Goal: Task Accomplishment & Management: Use online tool/utility

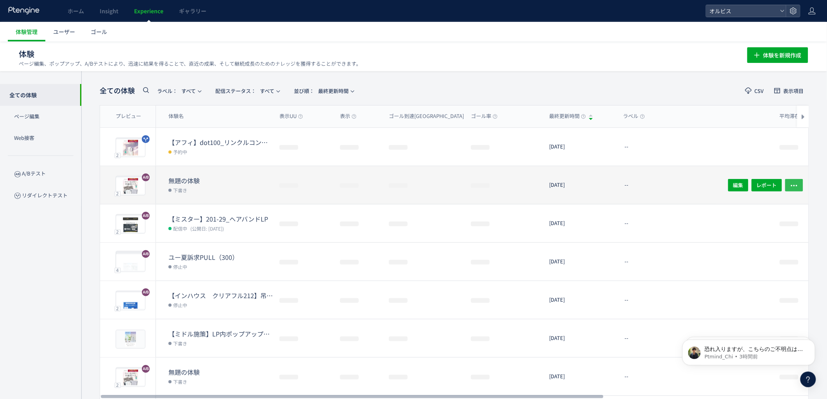
click at [796, 180] on span "button" at bounding box center [794, 185] width 8 height 13
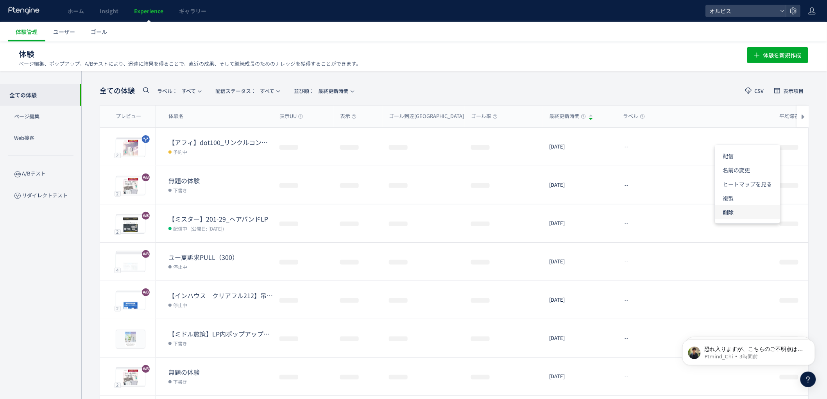
click at [746, 212] on li "削除" at bounding box center [747, 212] width 65 height 14
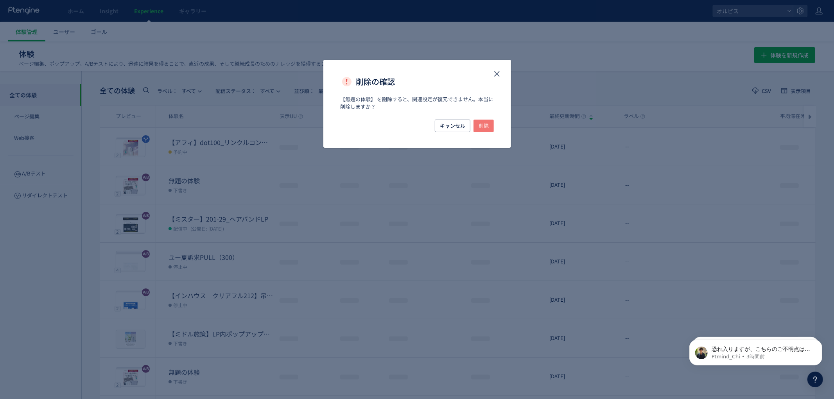
click at [483, 123] on span "削除" at bounding box center [483, 126] width 10 height 13
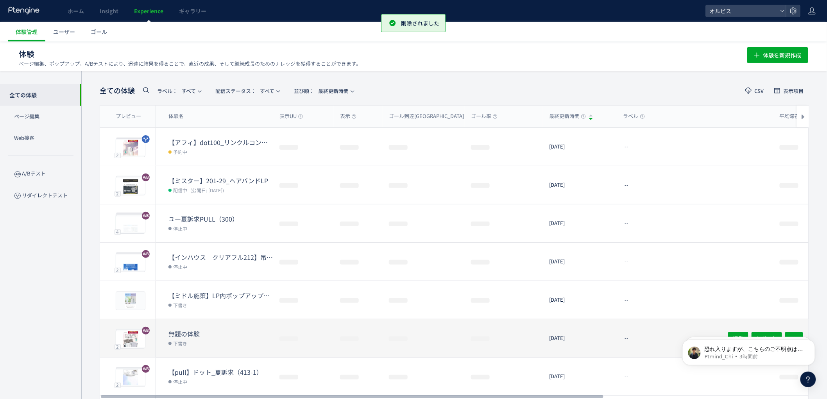
scroll to position [0, 0]
click at [225, 335] on dt "無題の体験" at bounding box center [220, 333] width 105 height 9
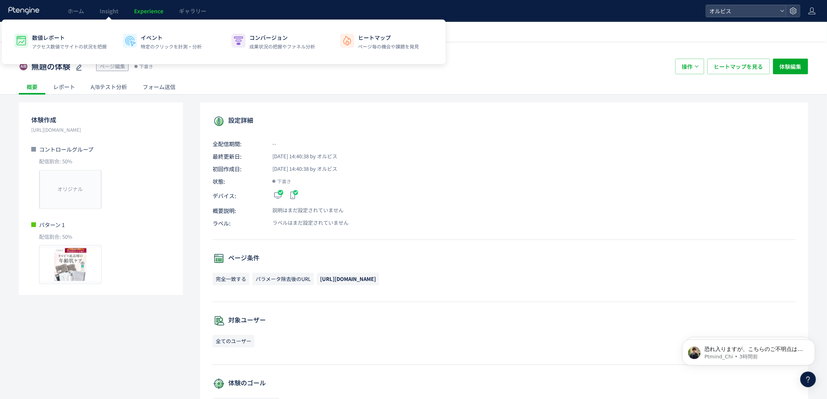
click at [147, 6] on link "Experience" at bounding box center [148, 11] width 45 height 22
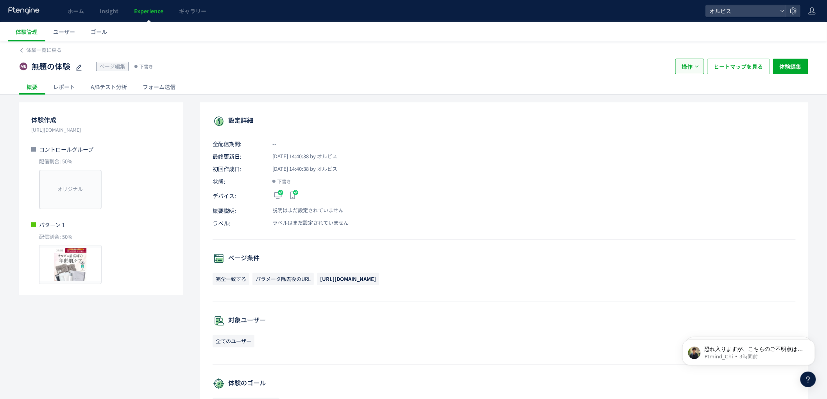
click at [697, 65] on icon "button" at bounding box center [697, 66] width 5 height 5
click at [694, 119] on li "削除" at bounding box center [690, 118] width 27 height 14
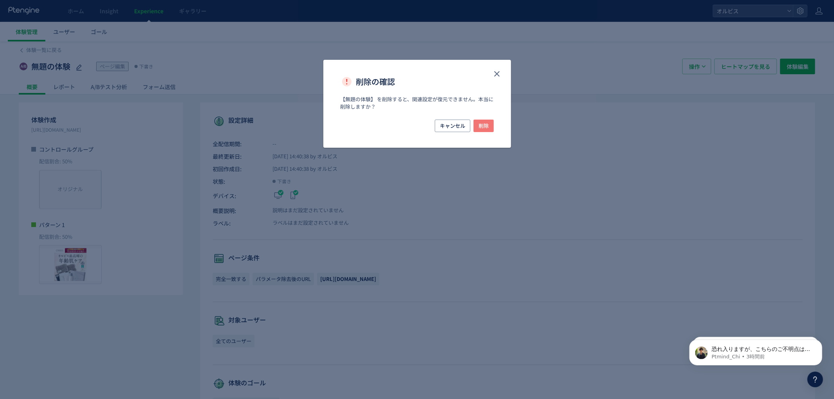
click at [481, 125] on span "削除" at bounding box center [483, 126] width 10 height 13
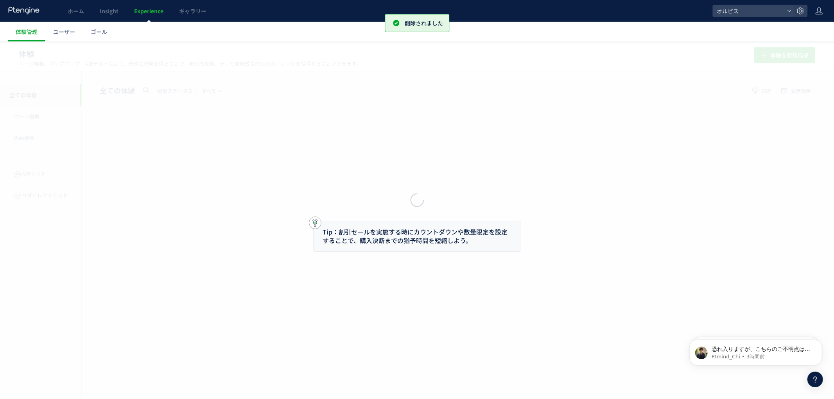
click at [137, 8] on div at bounding box center [417, 199] width 834 height 399
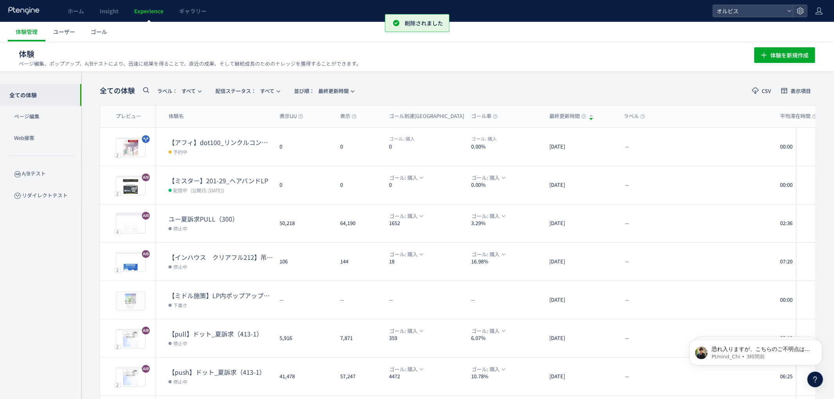
click at [141, 12] on div at bounding box center [417, 199] width 834 height 399
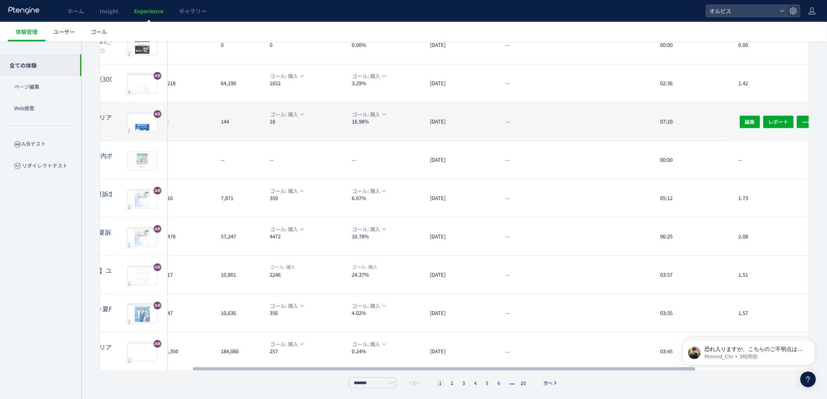
scroll to position [0, 131]
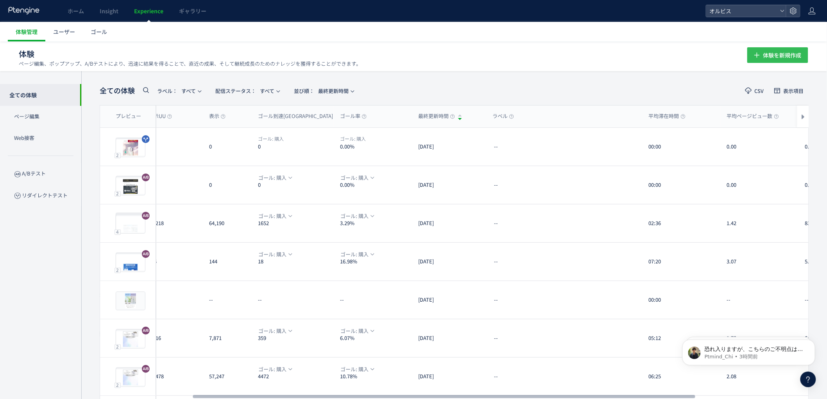
click at [794, 59] on span "体験を新規作成" at bounding box center [782, 55] width 38 height 16
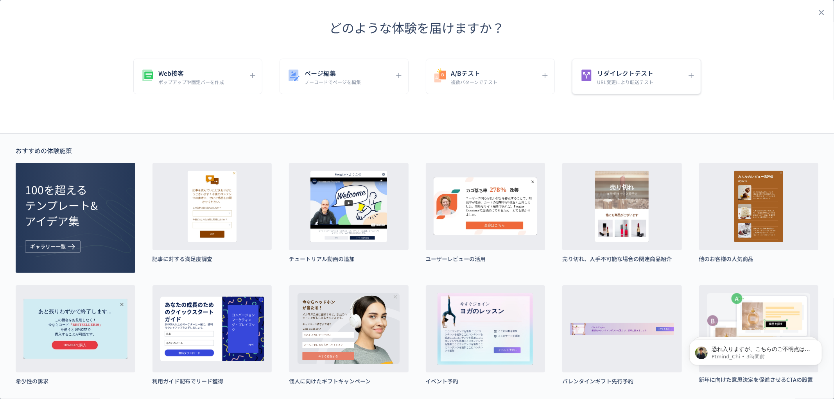
click at [620, 80] on p "URL変更により転送テスト" at bounding box center [625, 82] width 56 height 7
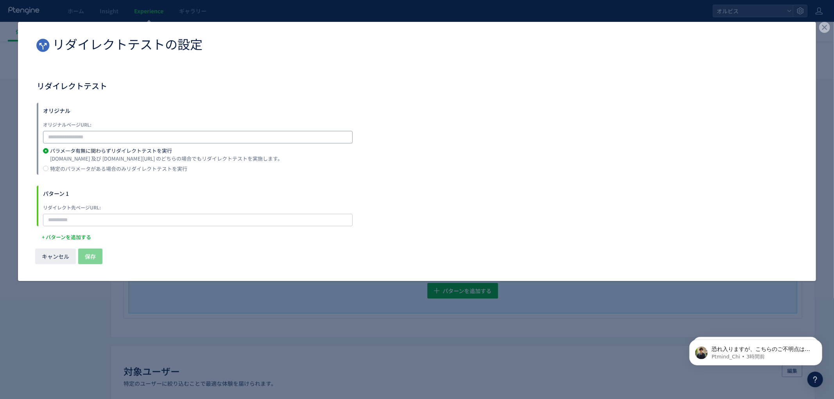
click at [185, 142] on div "オリジナル オリジナルページURL: パラメータ有無に関わらずリダイレクトテストを実行 [DOMAIN_NAME] 及び [DOMAIN_NAME][URL]…" at bounding box center [417, 139] width 760 height 72
click at [183, 139] on input "dialog" at bounding box center [198, 137] width 310 height 13
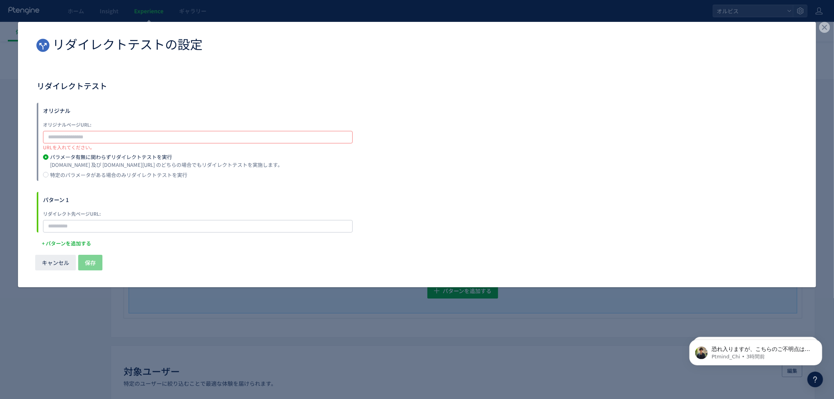
click at [205, 132] on input "dialog" at bounding box center [198, 137] width 310 height 13
paste input "**********"
type input "**********"
click at [131, 224] on input "dialog" at bounding box center [198, 226] width 310 height 13
click at [201, 220] on input "dialog" at bounding box center [198, 220] width 310 height 13
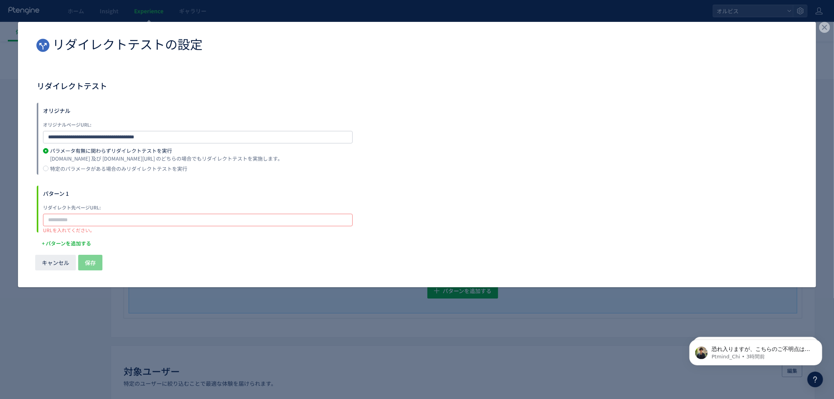
paste input "**********"
type input "**********"
click at [86, 256] on span "保存" at bounding box center [90, 263] width 11 height 16
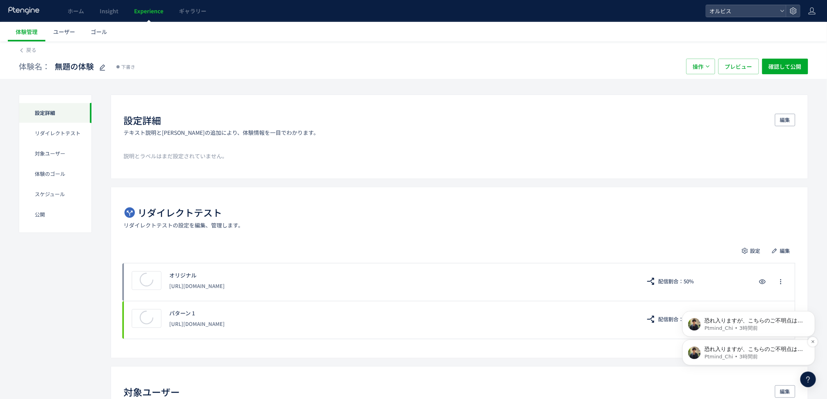
click at [752, 354] on p "Ptmind_Chi • 3時間前" at bounding box center [754, 356] width 101 height 7
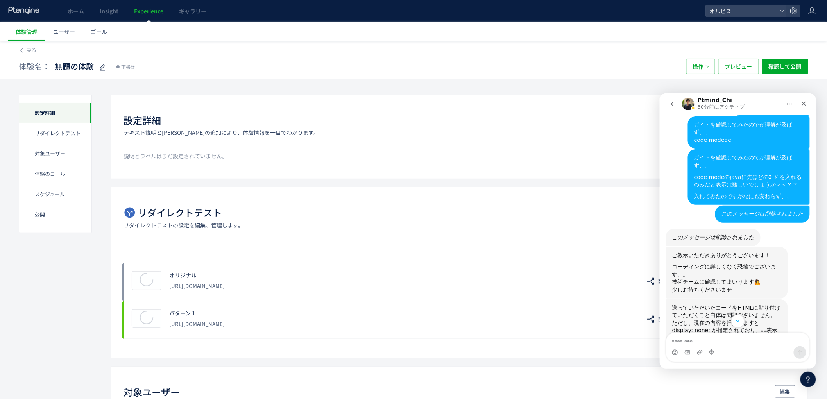
scroll to position [822, 0]
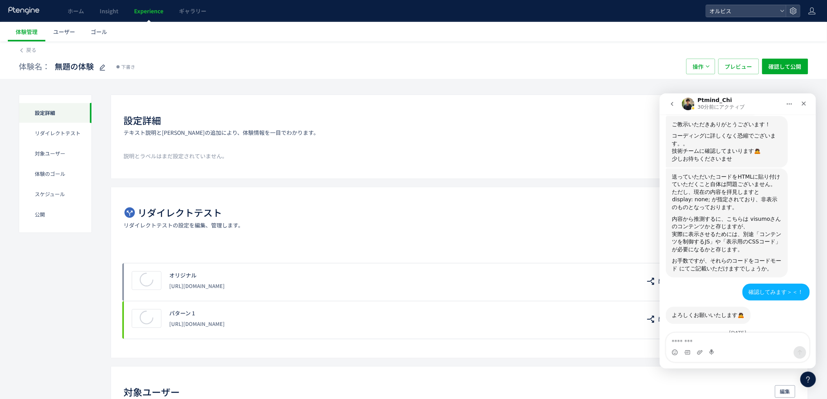
click at [712, 340] on textarea "メッセージ..." at bounding box center [737, 339] width 143 height 13
type textarea "*"
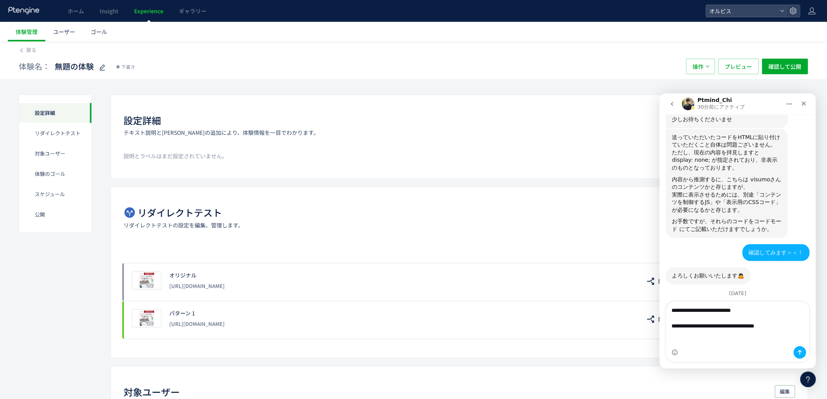
scroll to position [869, 0]
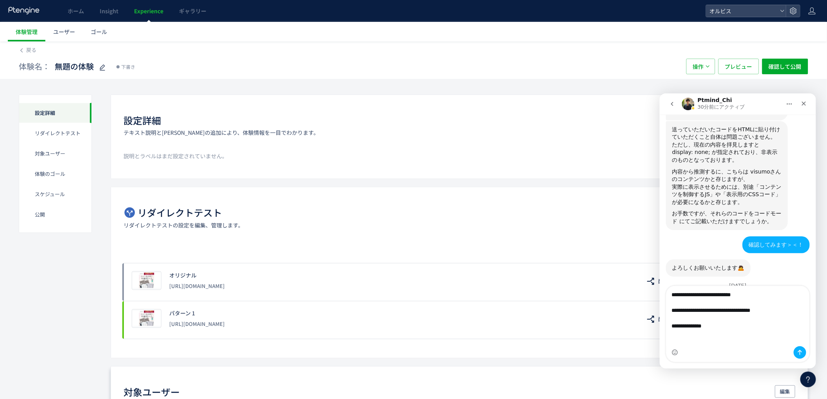
type textarea "**********"
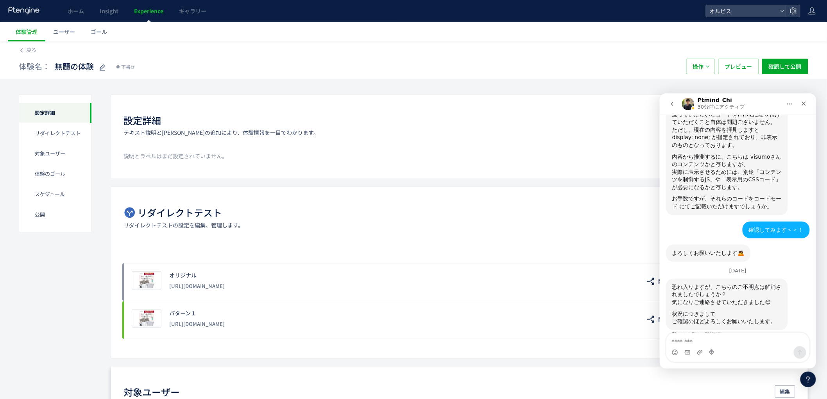
scroll to position [884, 0]
click at [266, 63] on div "体験名： 無題の体験 下書き" at bounding box center [349, 67] width 660 height 16
click at [802, 105] on div "クローズ" at bounding box center [804, 103] width 14 height 14
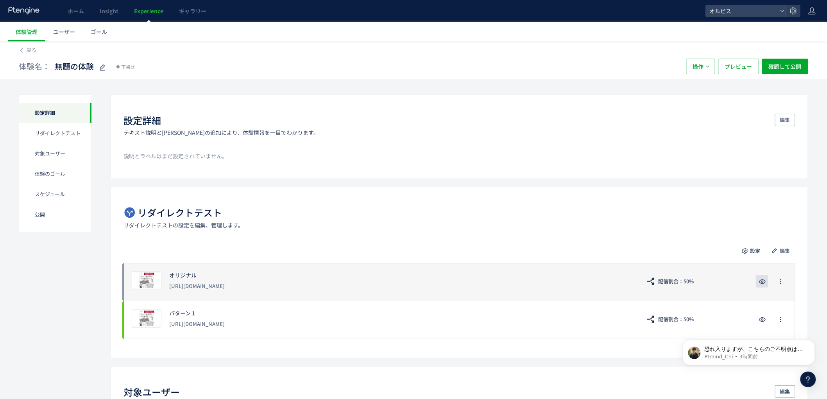
scroll to position [884, 0]
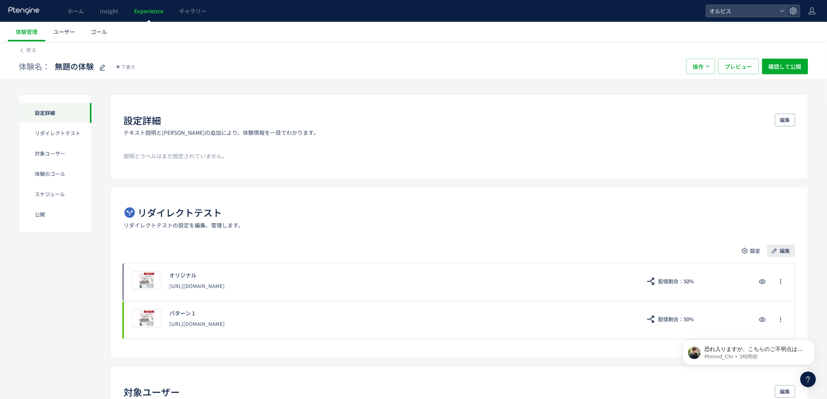
click at [783, 252] on span "編集" at bounding box center [785, 251] width 10 height 13
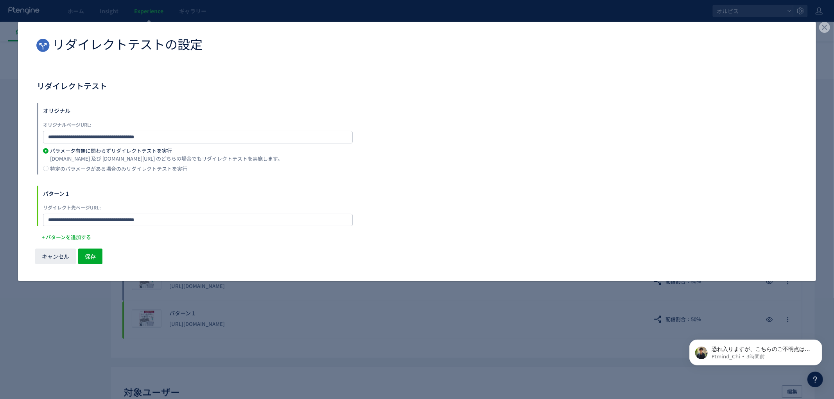
click at [94, 167] on div "特定のパラメータがある場合のみリダイレクトテストを実行" at bounding box center [118, 168] width 137 height 5
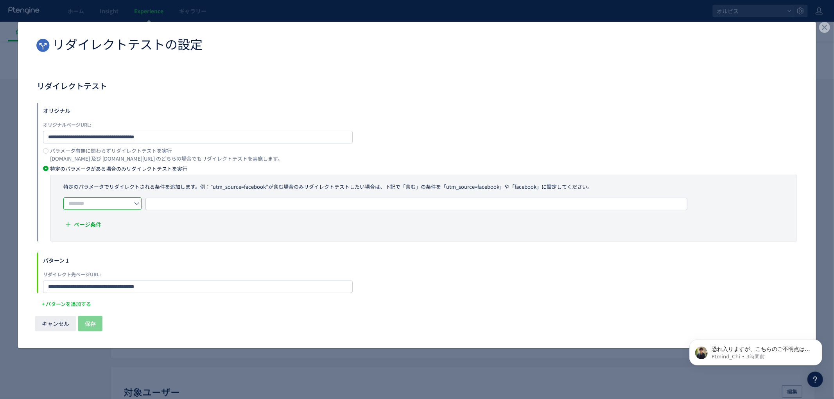
click at [120, 203] on input "dialog" at bounding box center [102, 203] width 78 height 13
click at [116, 237] on li "含まない" at bounding box center [105, 236] width 82 height 13
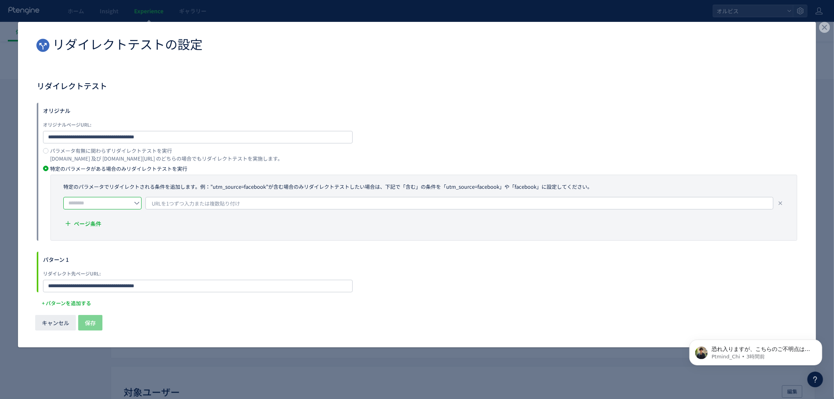
type input "****"
click at [188, 201] on span "URLを1つずつ入力または複数貼り付け" at bounding box center [196, 204] width 88 height 12
drag, startPoint x: 198, startPoint y: 203, endPoint x: 227, endPoint y: 244, distance: 49.9
click at [200, 205] on input "**********" at bounding box center [459, 202] width 611 height 9
type input "**********"
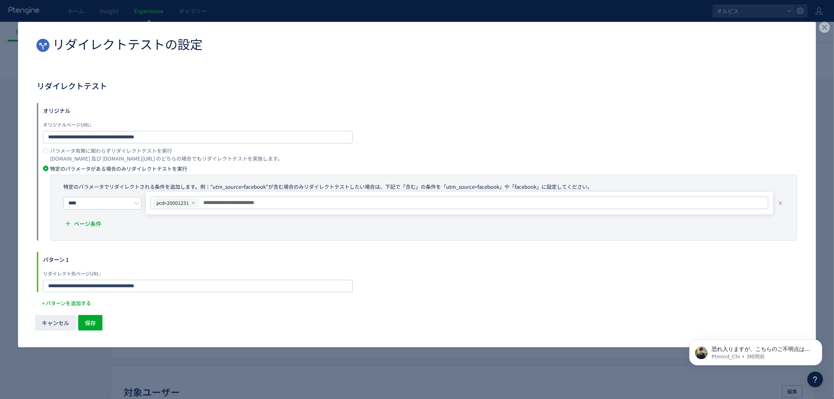
type input "**********"
click at [88, 319] on span "保存" at bounding box center [90, 323] width 11 height 16
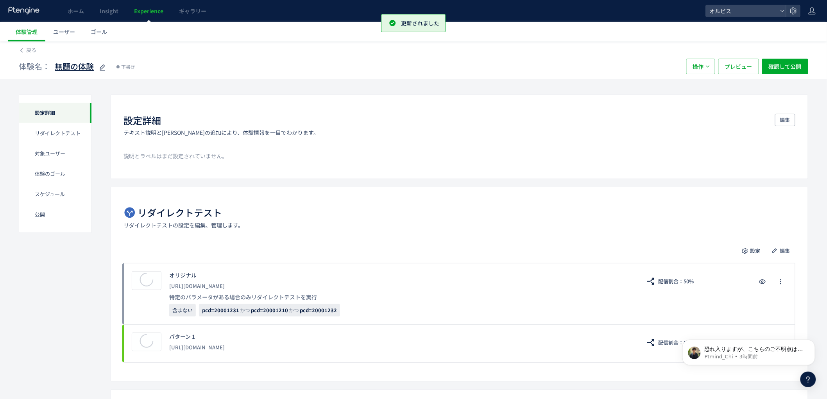
click at [95, 70] on div "無題の体験" at bounding box center [81, 67] width 52 height 16
click at [100, 67] on icon at bounding box center [102, 67] width 9 height 9
type input "**********"
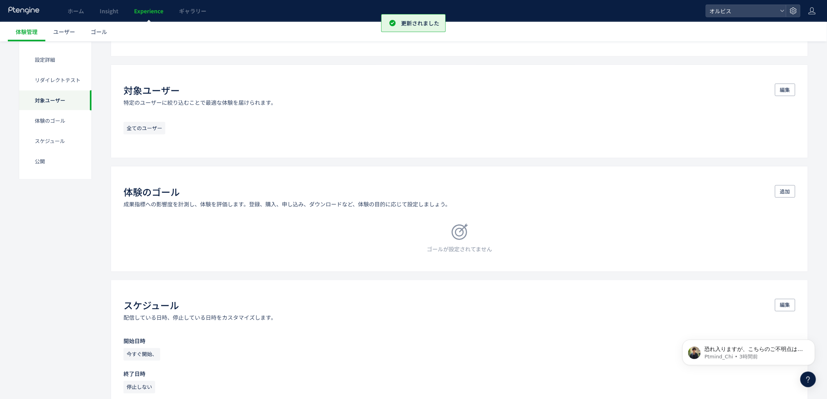
scroll to position [326, 0]
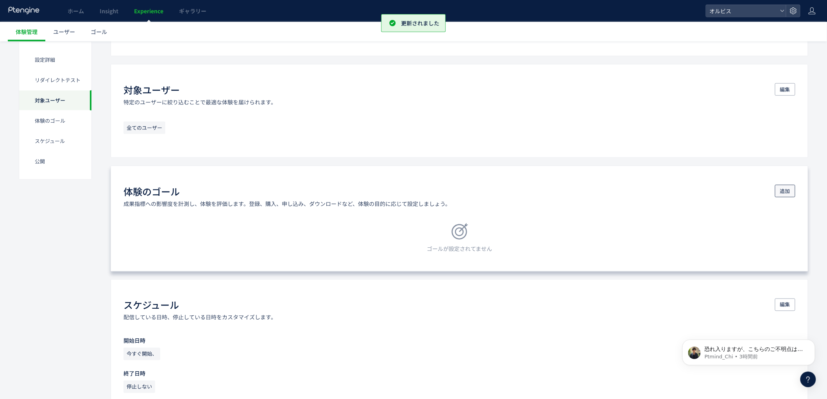
click at [788, 193] on span "追加" at bounding box center [785, 191] width 10 height 13
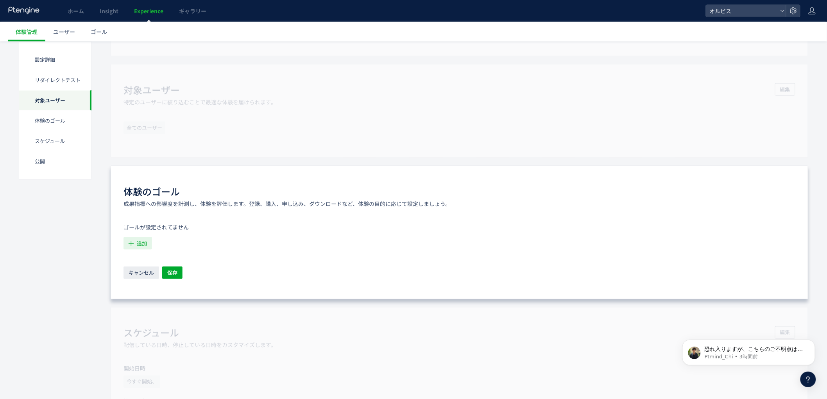
click at [135, 247] on icon "button" at bounding box center [131, 244] width 8 height 8
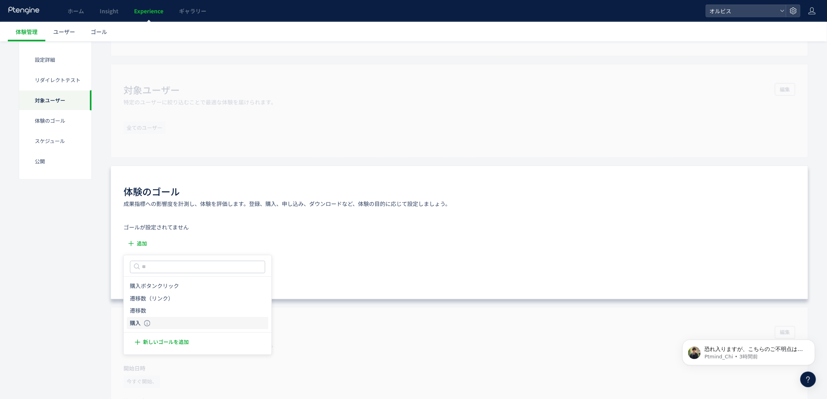
click at [135, 321] on icon "購入" at bounding box center [135, 323] width 11 height 8
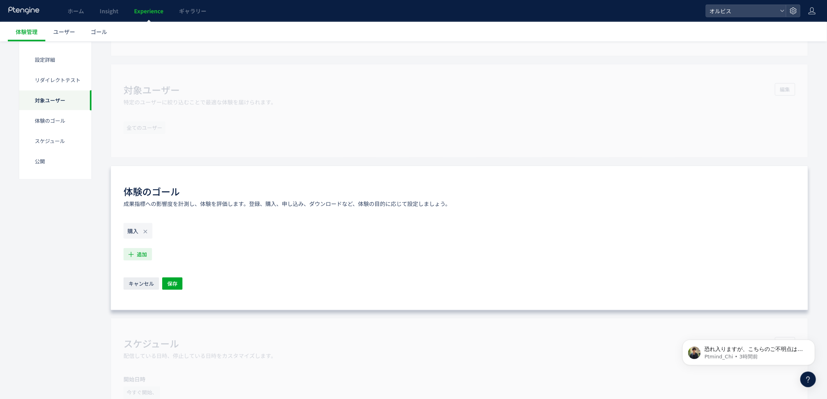
click at [142, 256] on span "追加" at bounding box center [142, 254] width 10 height 13
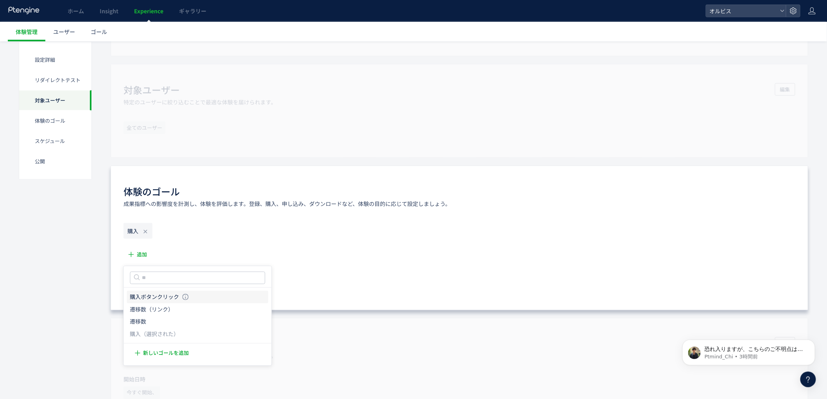
click at [162, 300] on icon "購入ボタンクリック" at bounding box center [154, 297] width 49 height 8
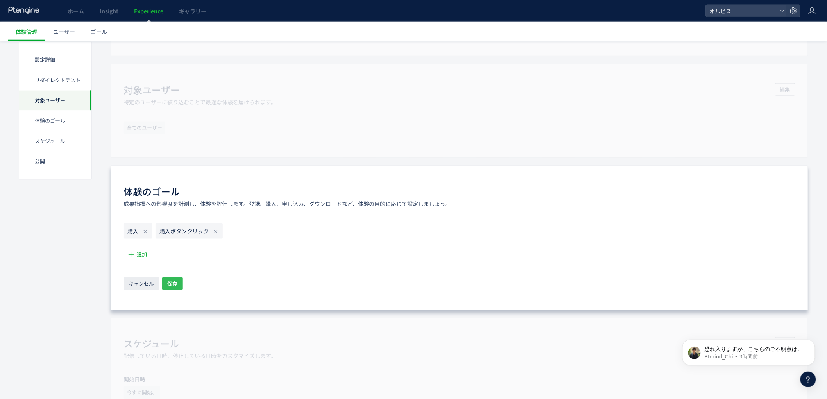
click at [177, 282] on span "保存" at bounding box center [172, 284] width 10 height 13
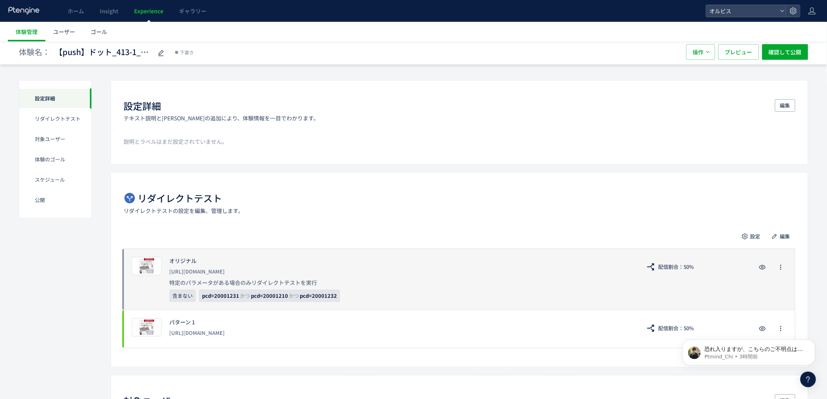
scroll to position [16, 0]
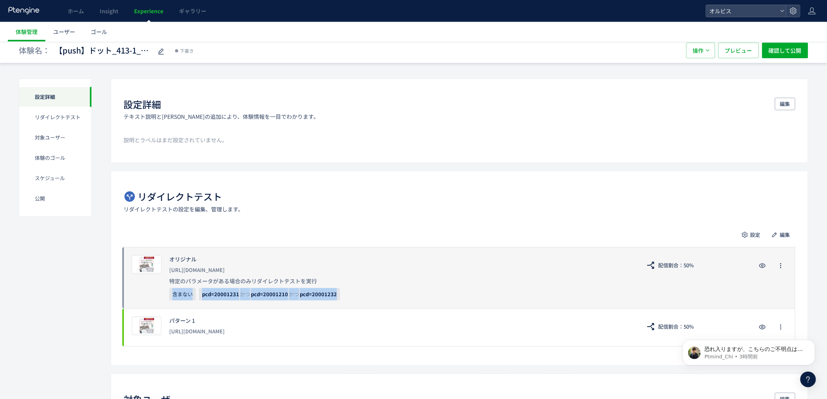
drag, startPoint x: 173, startPoint y: 294, endPoint x: 368, endPoint y: 304, distance: 195.4
click at [368, 304] on div "プレビュー オリジナル [URL][DOMAIN_NAME] 特定のパラメータがある場合のみリダイレクトテストを実行 含まない pcd=20001231 かつ…" at bounding box center [460, 277] width 672 height 61
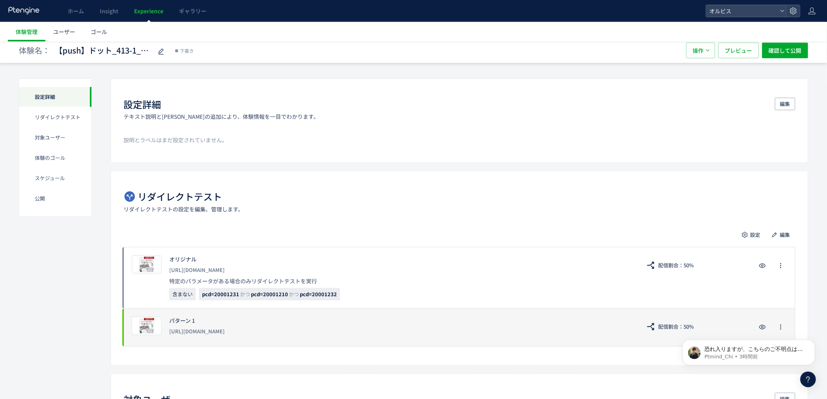
drag, startPoint x: 106, startPoint y: 334, endPoint x: 123, endPoint y: 333, distance: 17.2
click at [161, 329] on div "プレビュー" at bounding box center [147, 326] width 30 height 19
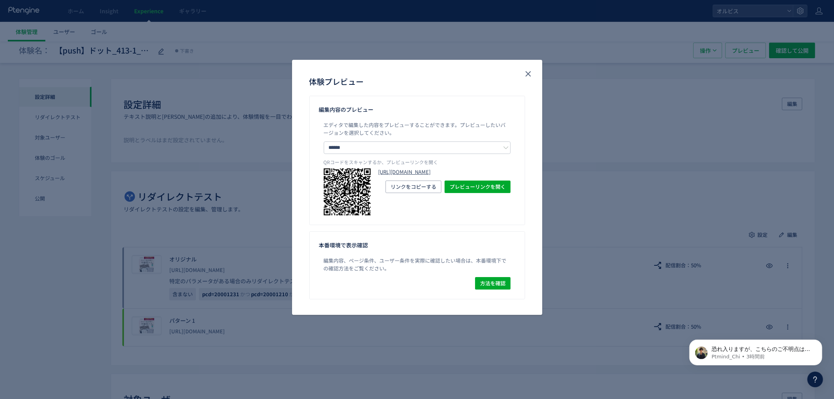
click at [410, 176] on link "[URL][DOMAIN_NAME]" at bounding box center [444, 171] width 132 height 7
click at [531, 74] on icon "close" at bounding box center [527, 73] width 9 height 9
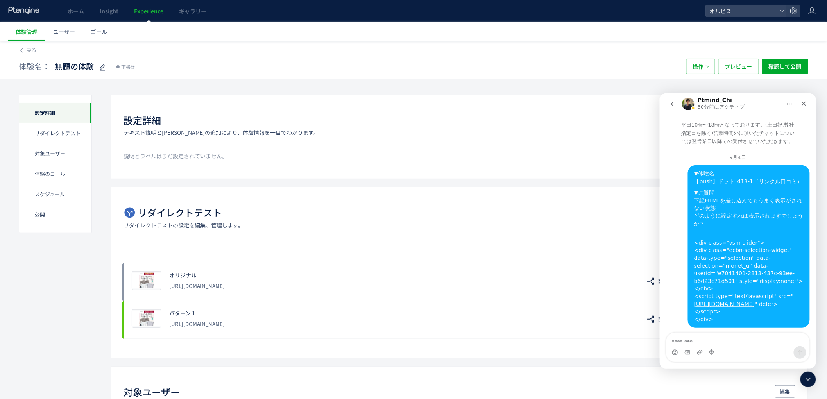
scroll to position [884, 0]
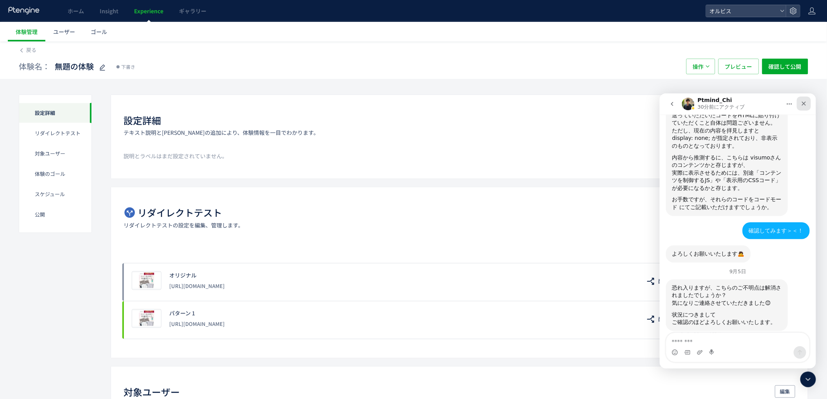
click at [805, 103] on icon "クローズ" at bounding box center [804, 103] width 6 height 6
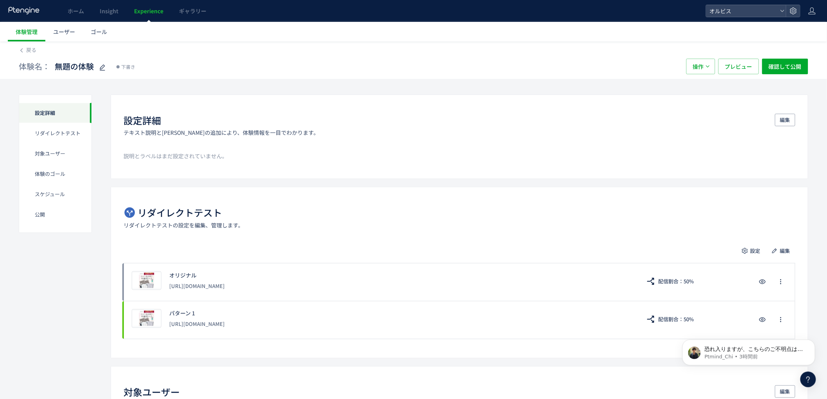
click at [138, 10] on span "Experience" at bounding box center [148, 11] width 29 height 8
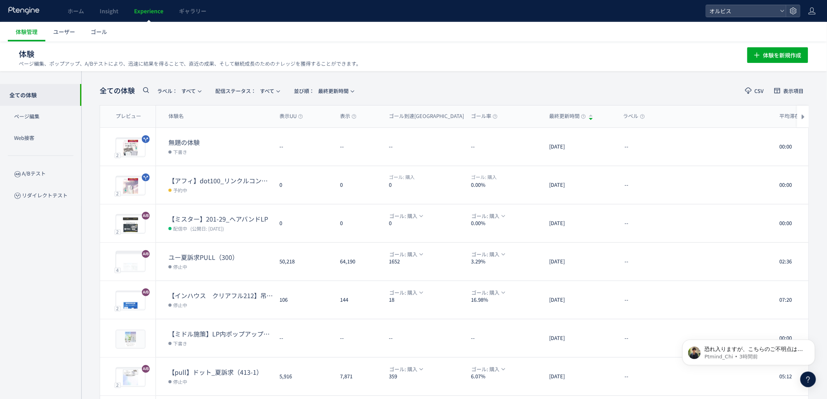
click at [150, 84] on div "全ての体験 ラベル： すべて 配信ステータス​： すべて 並び順： 最終更新時間 CSV 表示項目 プレビュー 体験名 表示UU 表示 ゴール到達UU ゴール…" at bounding box center [454, 305] width 746 height 469
click at [148, 86] on icon at bounding box center [145, 89] width 9 height 9
click at [171, 94] on input "text" at bounding box center [188, 92] width 94 height 13
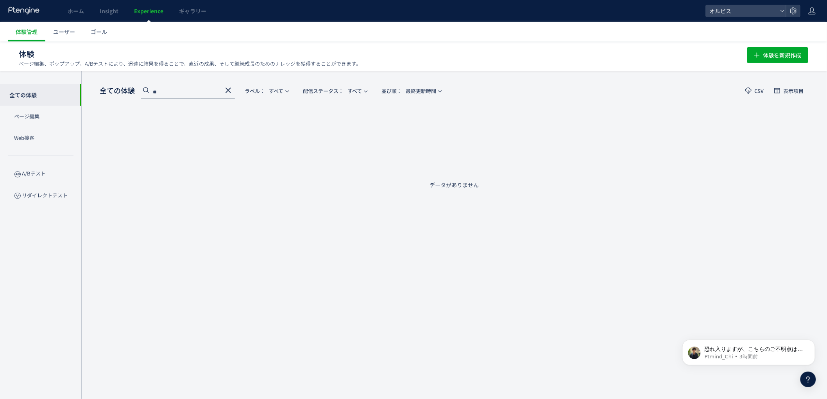
type input "*"
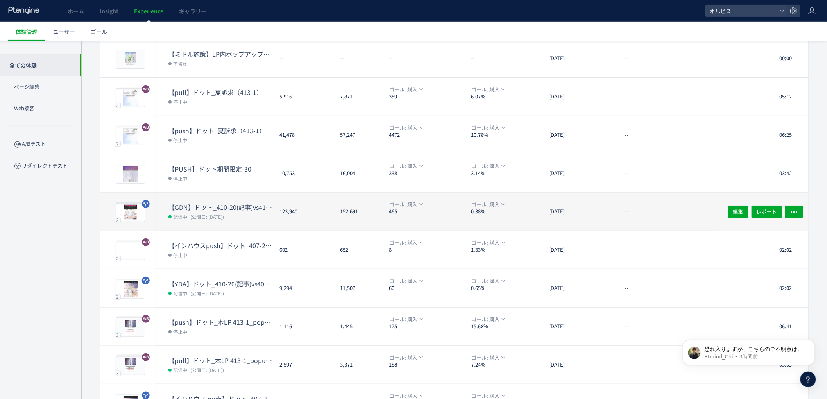
scroll to position [140, 0]
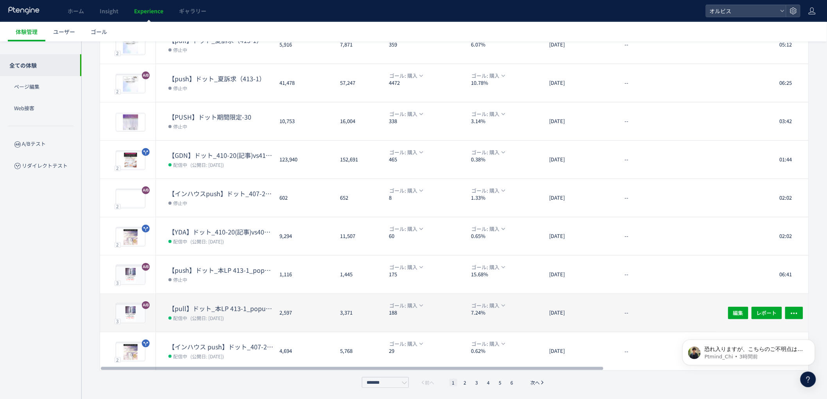
type input "***"
click at [209, 308] on dt "【pull】ドット_本LP 413-1_popup（リンクル）" at bounding box center [220, 308] width 105 height 9
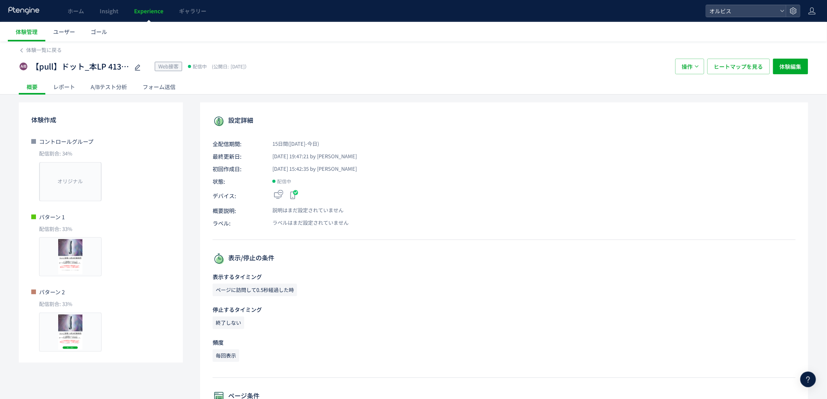
click at [156, 10] on span "Experience" at bounding box center [148, 11] width 29 height 8
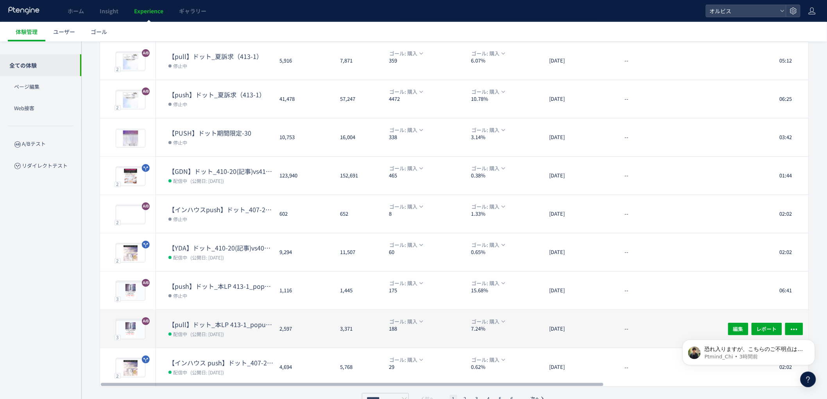
scroll to position [140, 0]
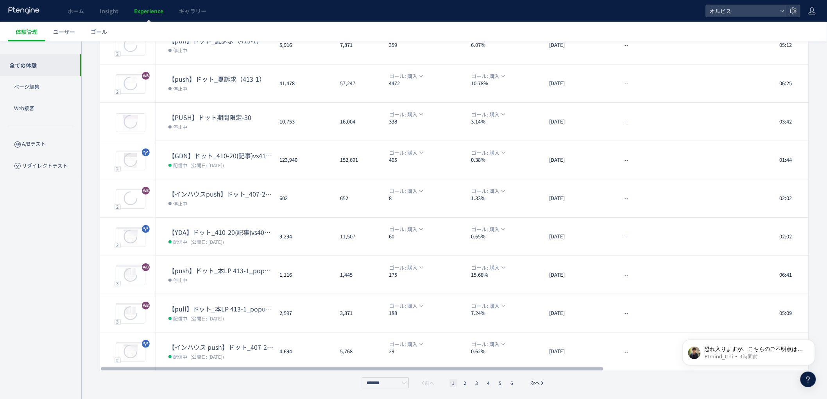
click at [215, 269] on dt "【push】ドット_本LP 413-1_popup（リンクル）" at bounding box center [220, 270] width 105 height 9
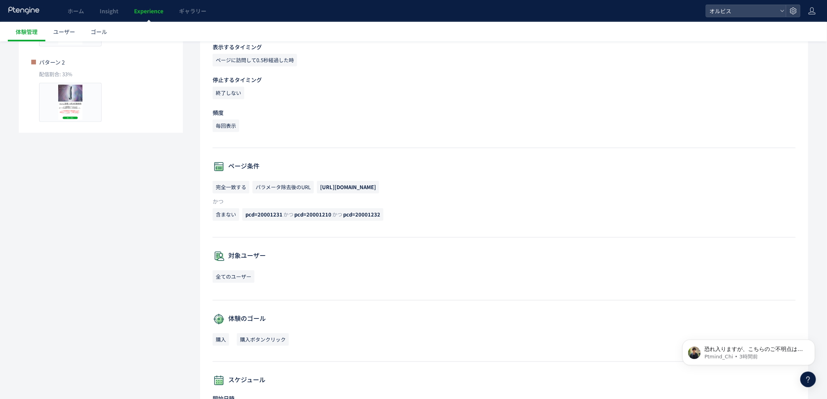
scroll to position [231, 0]
drag, startPoint x: 385, startPoint y: 217, endPoint x: 245, endPoint y: 215, distance: 139.6
click at [245, 215] on p "含まない pcd=20001231 かつ pcd=20001210 かつ pcd=20001232" at bounding box center [504, 216] width 583 height 16
copy span "pcd=20001231 かつ pcd=20001210 かつ pcd=20001232"
click at [375, 278] on div "全てのユーザー" at bounding box center [504, 278] width 583 height 17
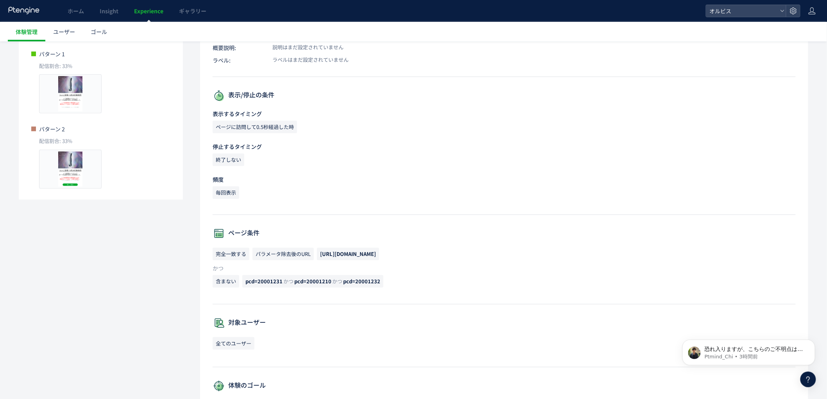
scroll to position [0, 0]
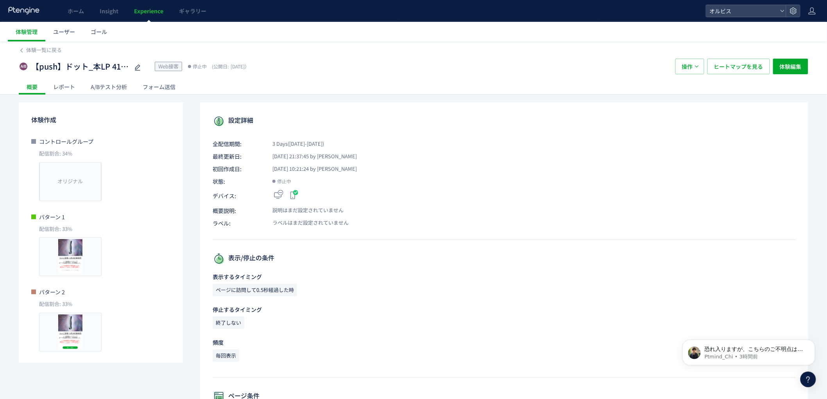
click at [156, 7] on span "Experience" at bounding box center [148, 11] width 29 height 8
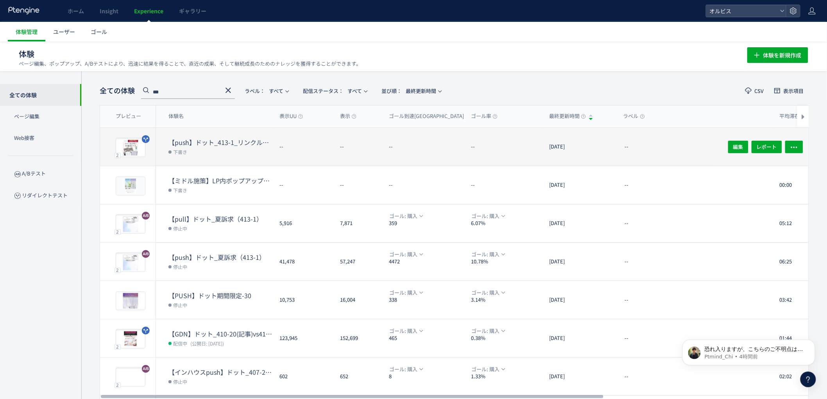
click at [206, 139] on dt "【push】ドット_413-1_リンクル口コミ追加" at bounding box center [220, 142] width 105 height 9
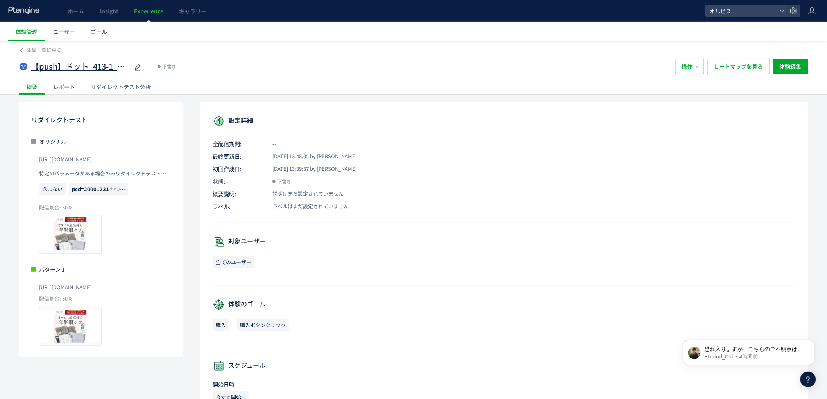
click at [100, 65] on span "【push】ドット_413-1_リンクル口コミ追加" at bounding box center [80, 66] width 98 height 11
